Goal: Obtain resource: Download file/media

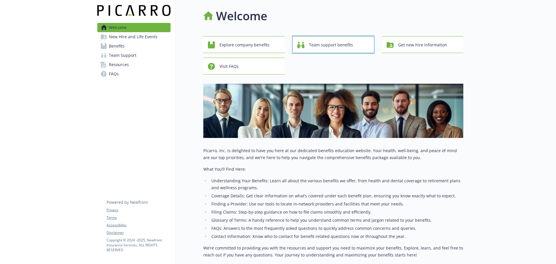
drag, startPoint x: 300, startPoint y: 43, endPoint x: 289, endPoint y: 43, distance: 11.0
click at [289, 43] on div "Explore company benefits Team support benefits Get new hire information Visit F…" at bounding box center [333, 55] width 260 height 38
click at [278, 43] on div "Explore company benefits" at bounding box center [245, 44] width 74 height 11
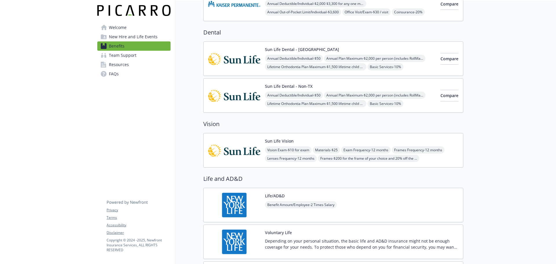
scroll to position [261, 0]
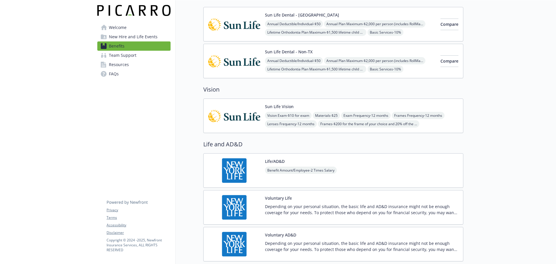
click at [116, 61] on span "Resources" at bounding box center [119, 64] width 20 height 9
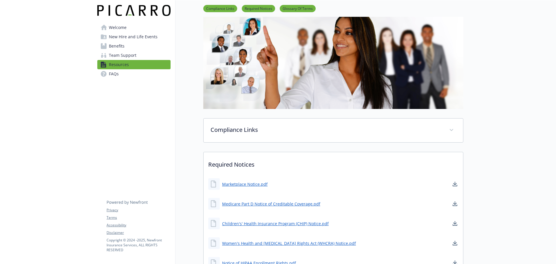
scroll to position [188, 0]
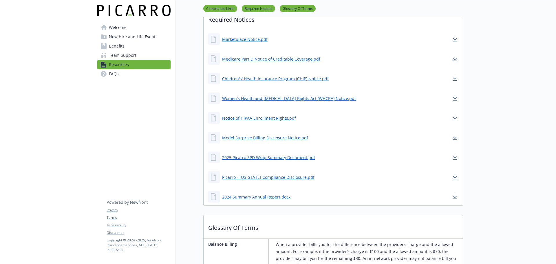
click at [128, 38] on span "New Hire and Life Events" at bounding box center [133, 36] width 49 height 9
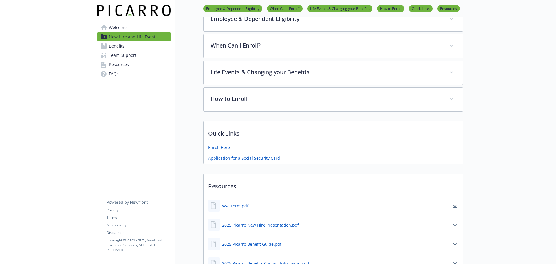
scroll to position [158, 0]
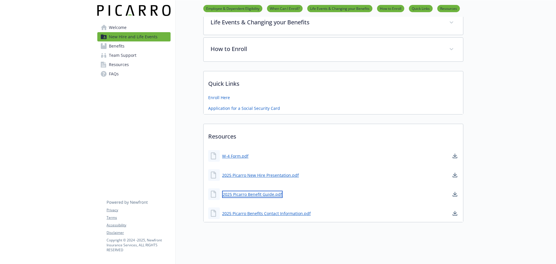
click at [242, 191] on link "2025 Picarro Benefit Guide.pdf" at bounding box center [252, 194] width 61 height 7
